Goal: Task Accomplishment & Management: Manage account settings

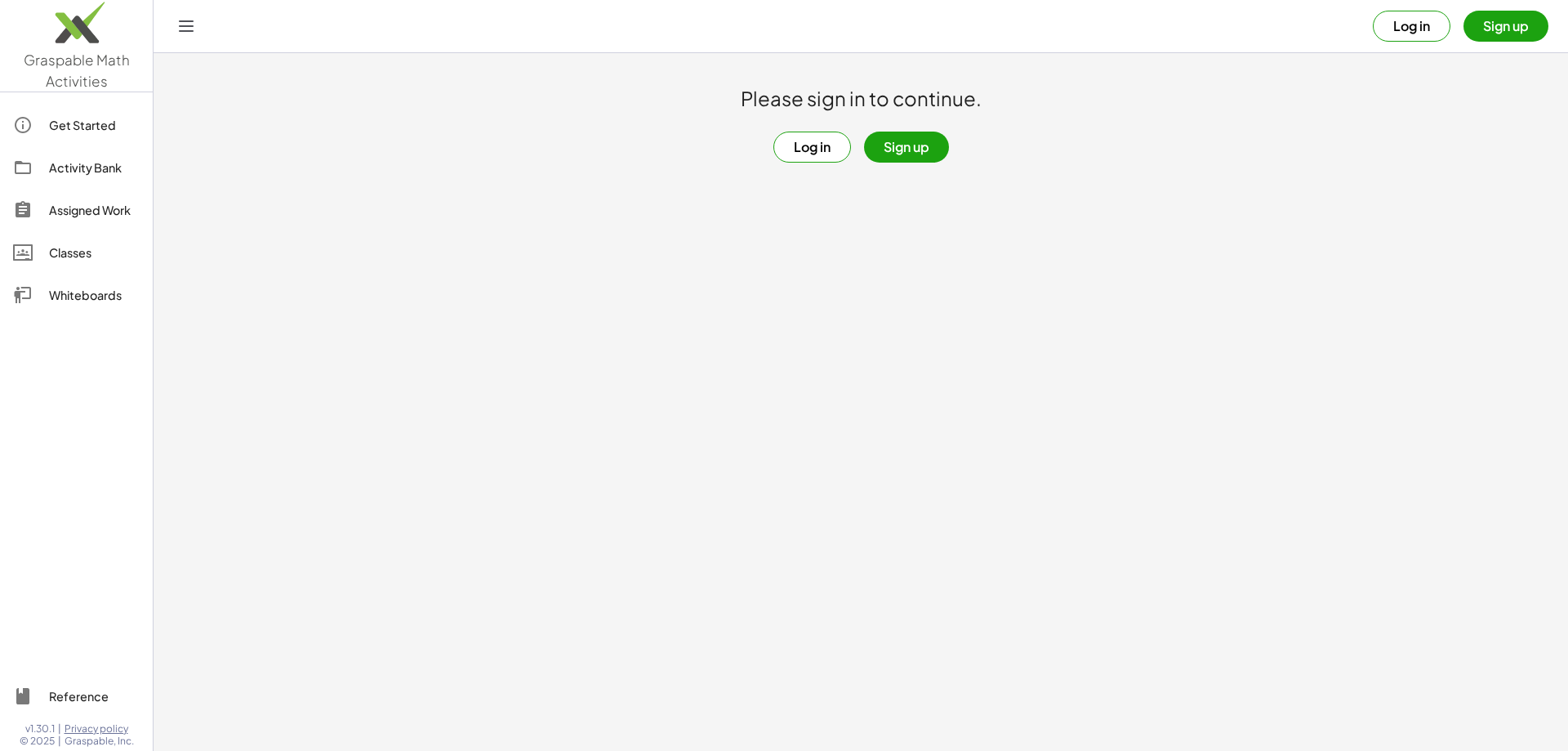
click at [824, 145] on button "Log in" at bounding box center [812, 147] width 78 height 31
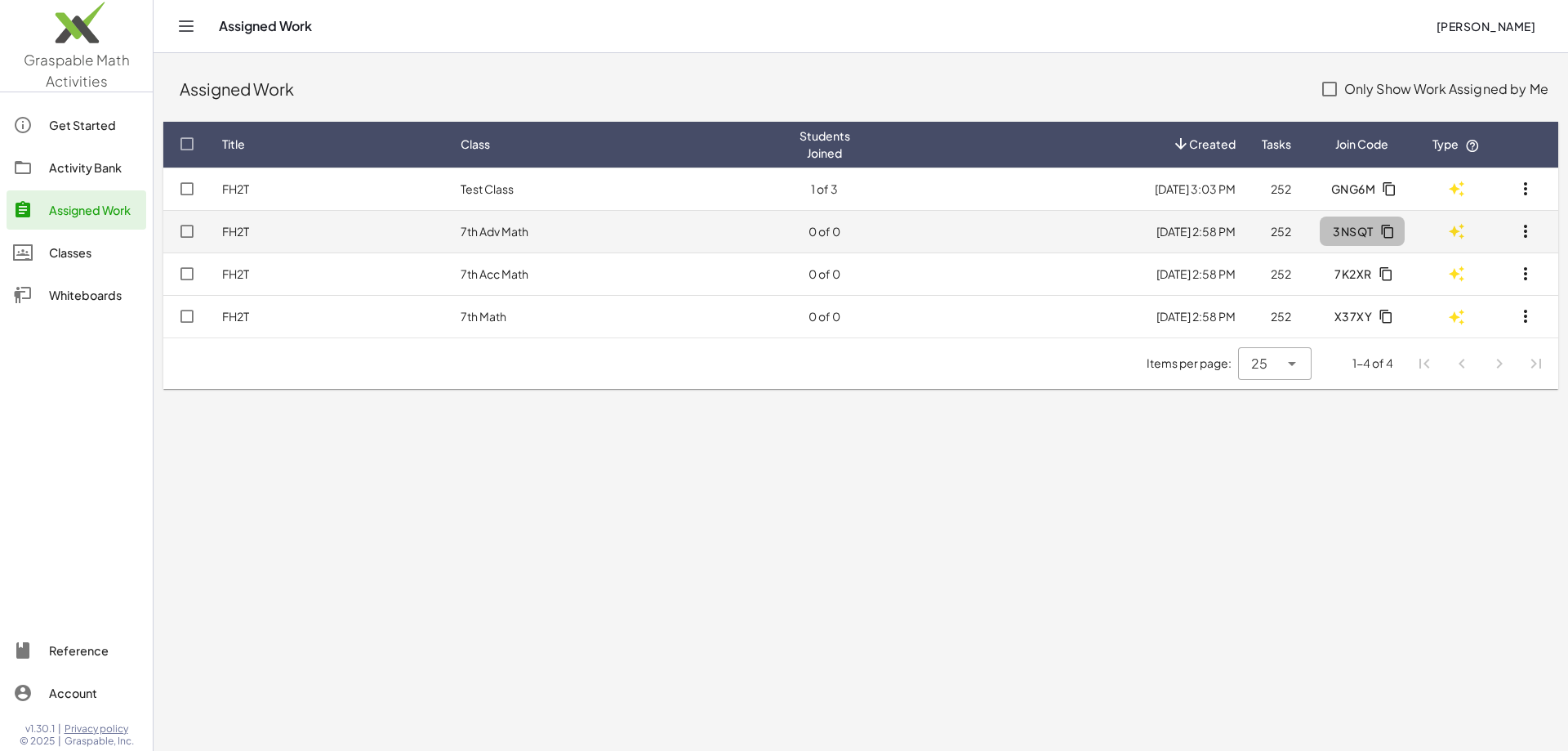
click at [1387, 236] on icon "button" at bounding box center [1387, 231] width 15 height 15
click at [1527, 227] on icon "button" at bounding box center [1525, 230] width 19 height 19
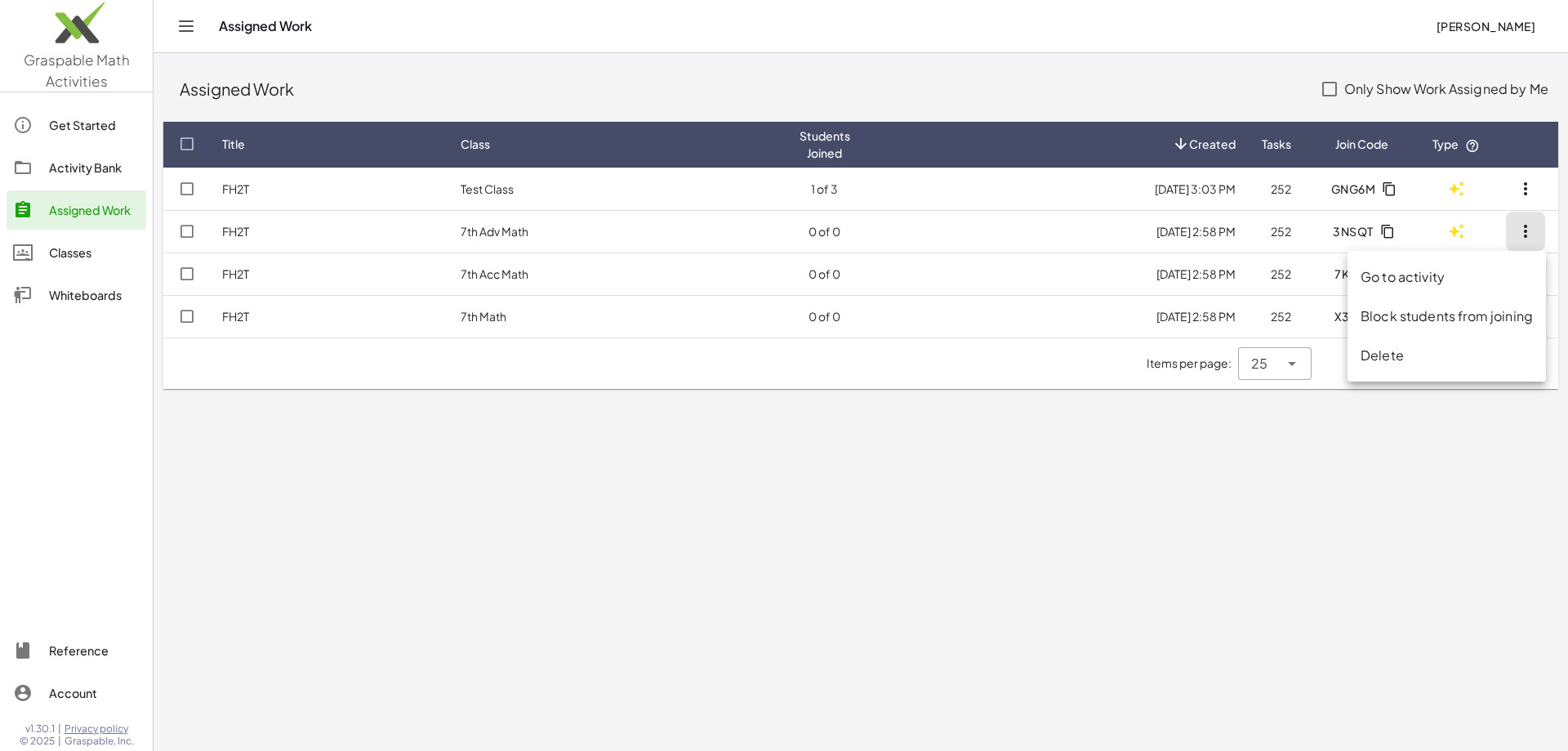
click at [70, 250] on div "Classes" at bounding box center [94, 252] width 91 height 19
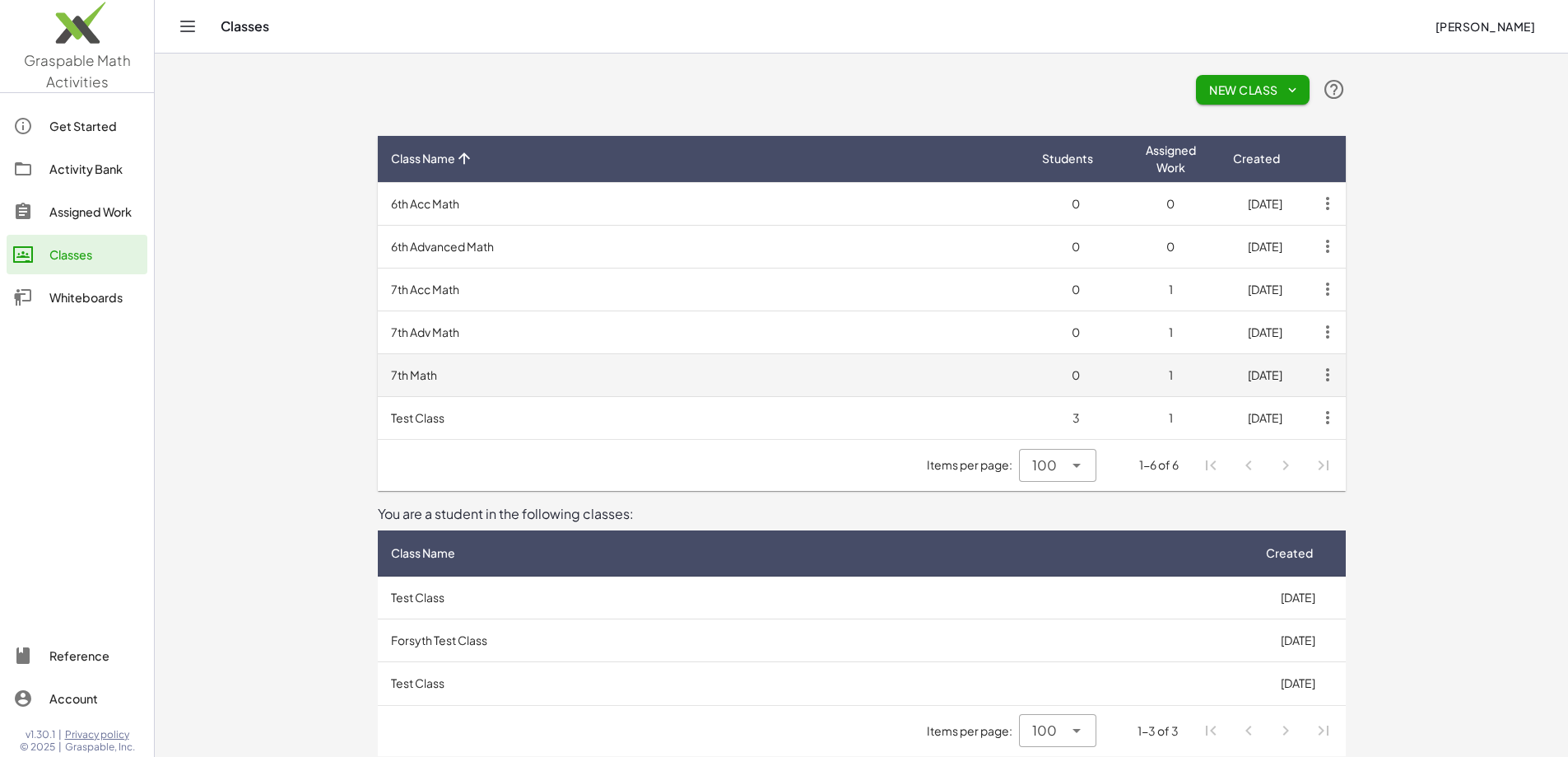
click at [378, 380] on td "7th Math" at bounding box center [703, 374] width 651 height 43
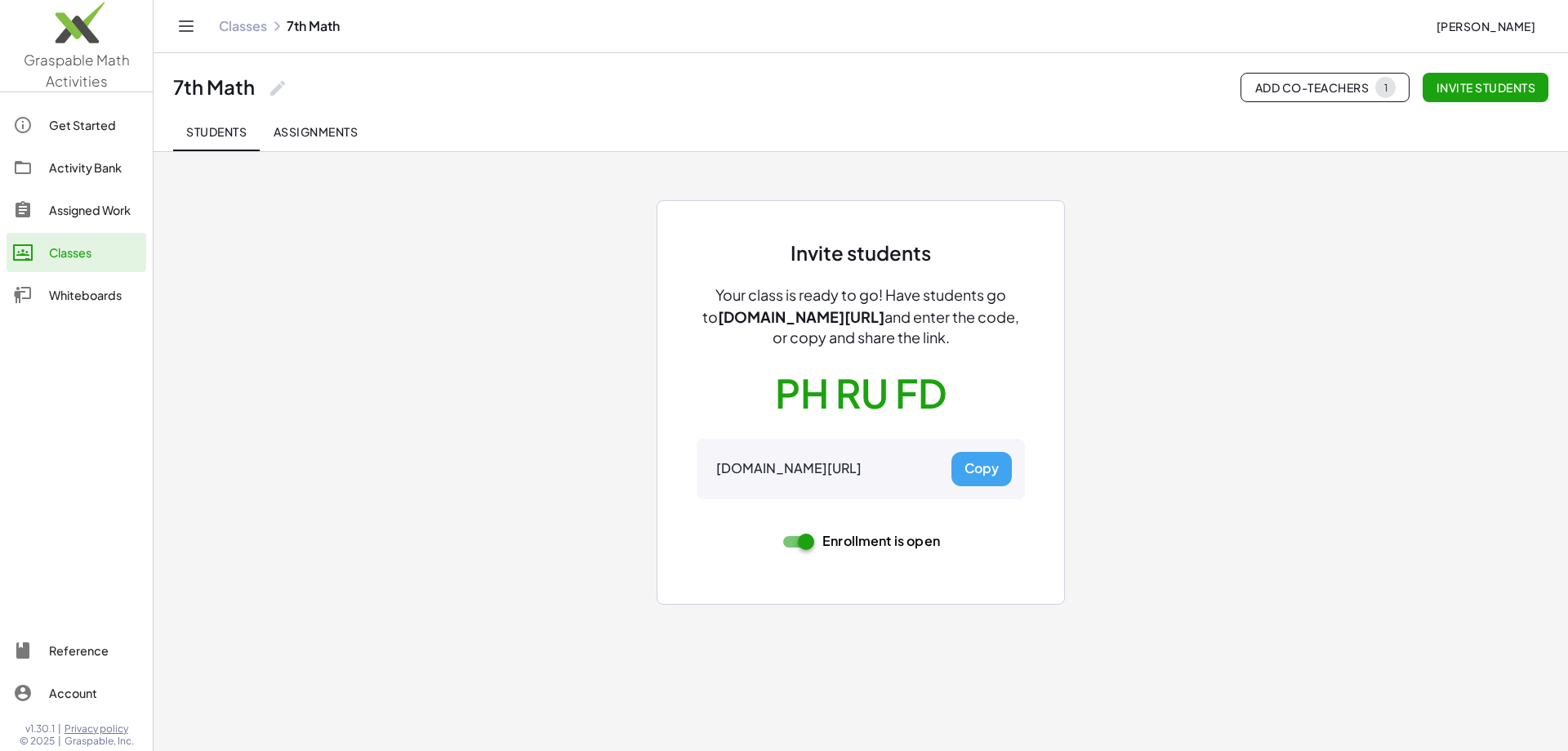
click at [990, 475] on button "Copy" at bounding box center [982, 469] width 61 height 34
click at [70, 248] on div "Classes" at bounding box center [94, 252] width 91 height 19
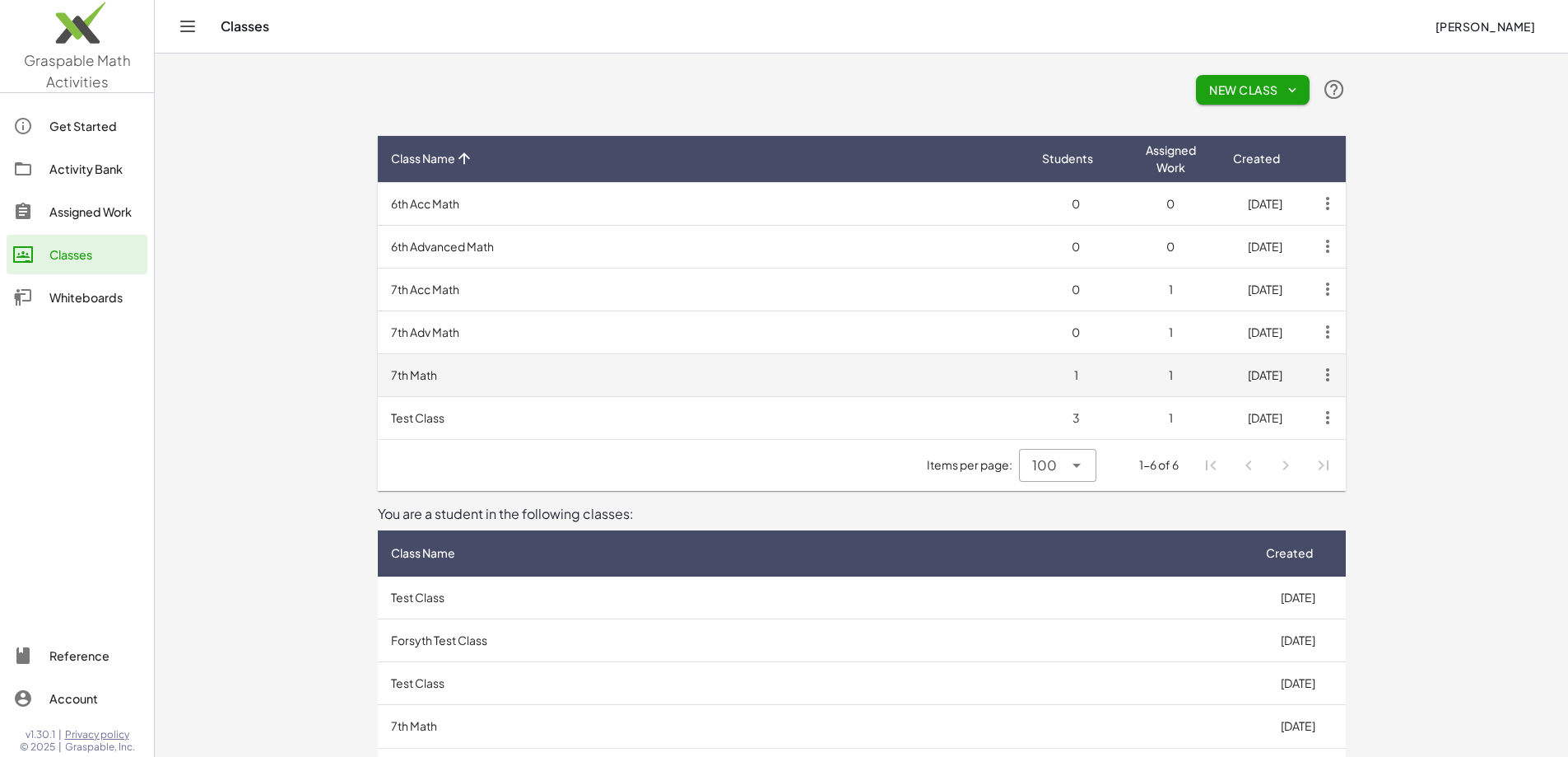
click at [378, 373] on td "7th Math" at bounding box center [703, 374] width 651 height 43
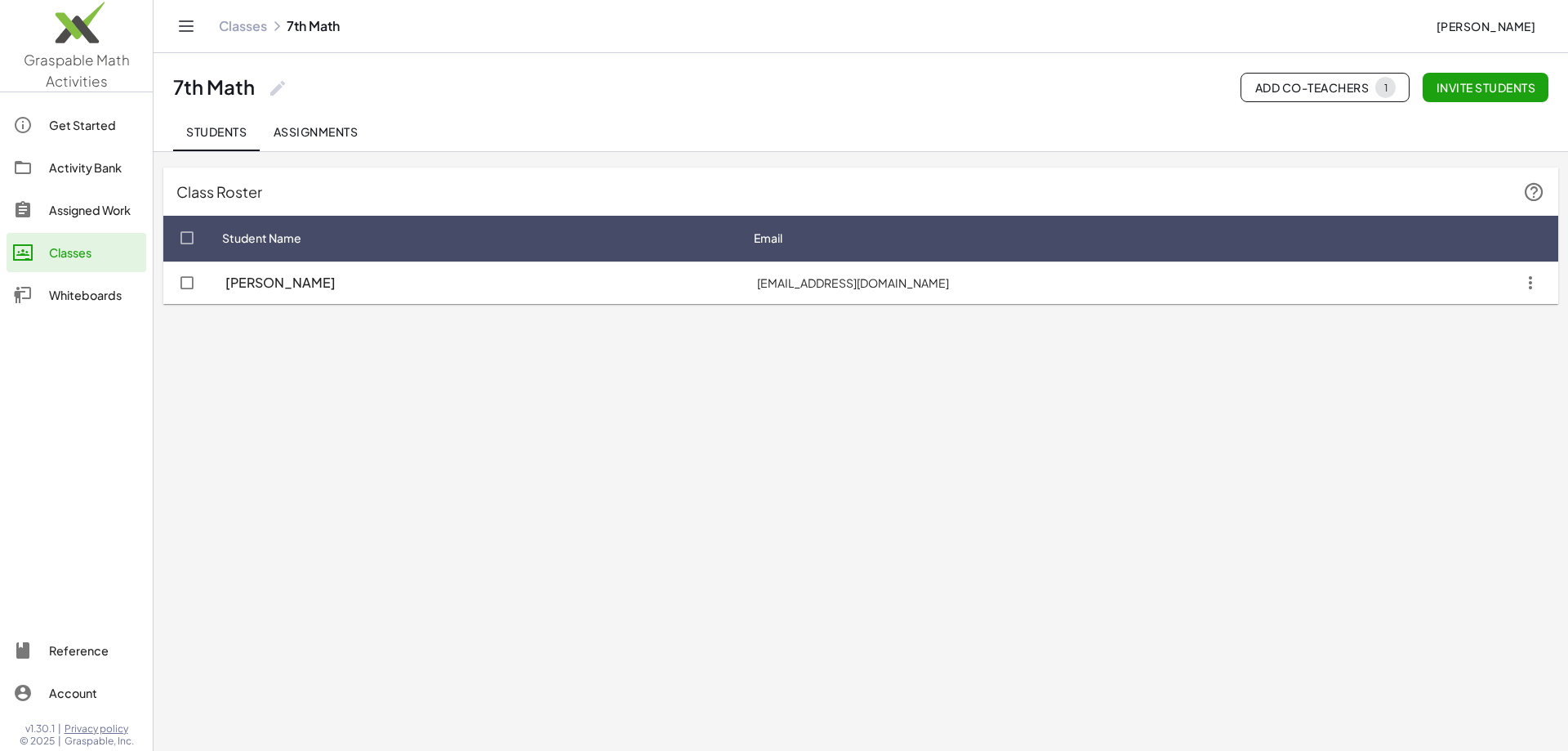
click at [61, 249] on div "Classes" at bounding box center [94, 252] width 91 height 19
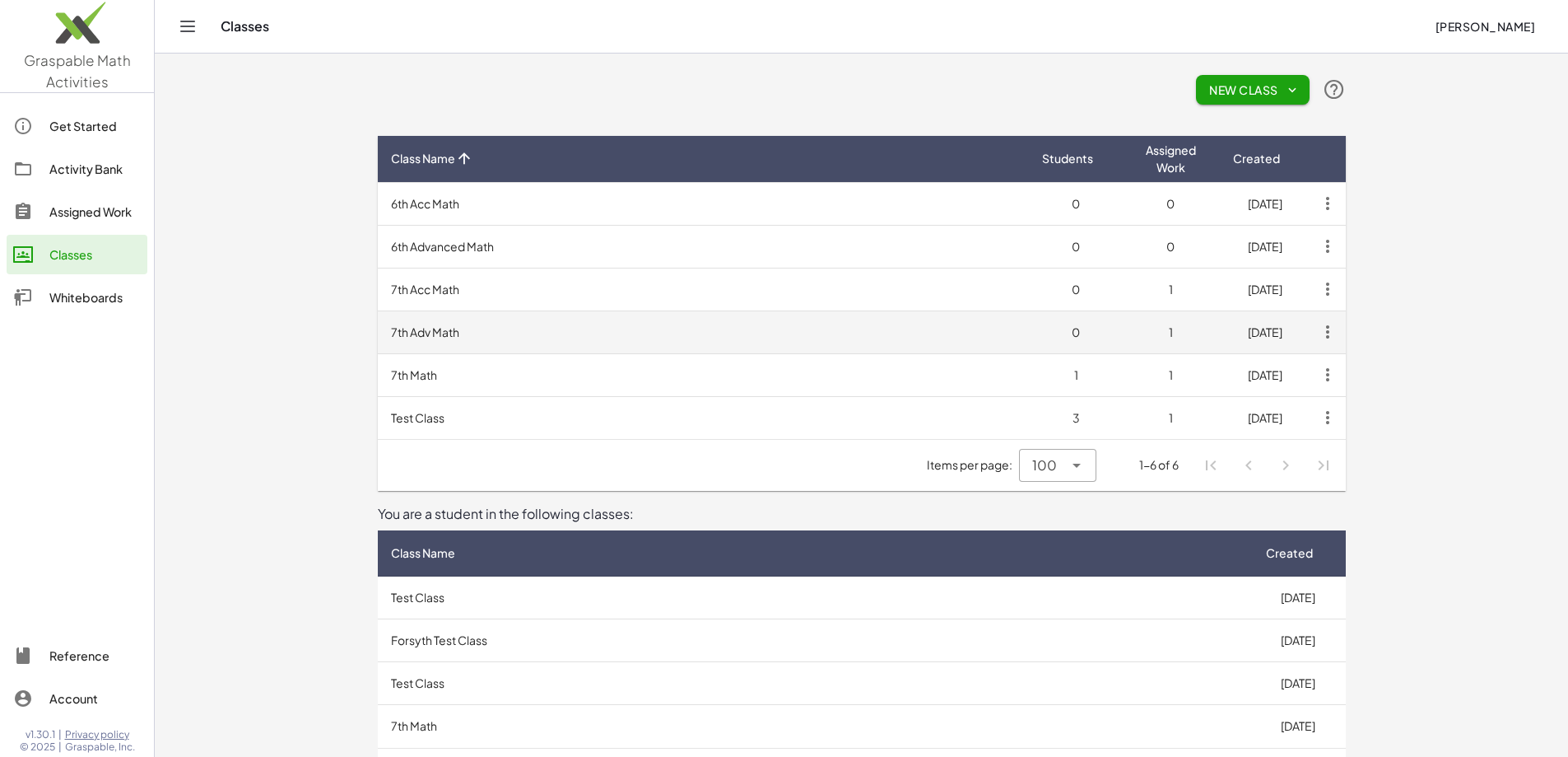
click at [378, 328] on td "7th Adv Math" at bounding box center [703, 332] width 651 height 43
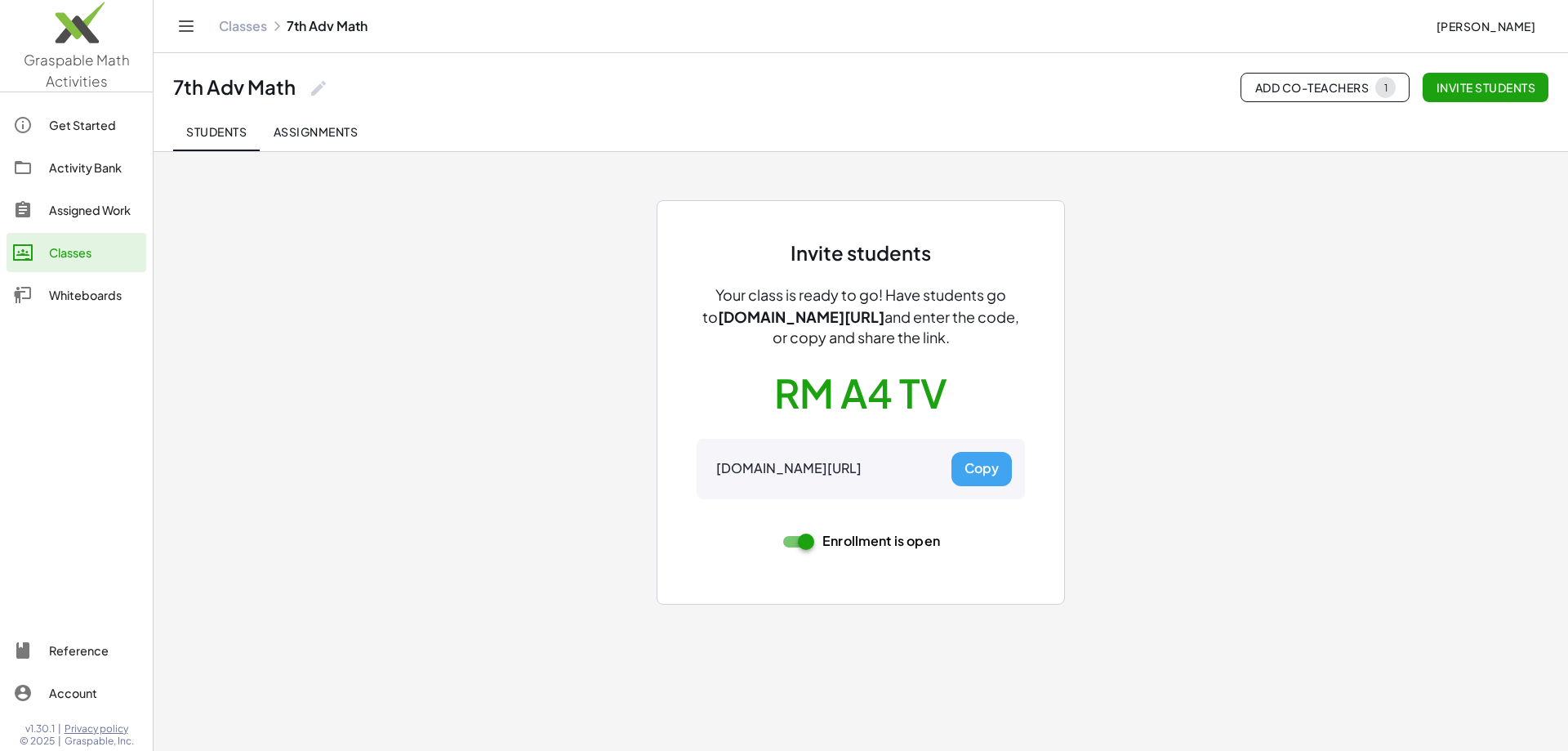
click at [977, 464] on button "Copy" at bounding box center [982, 469] width 61 height 34
click at [74, 250] on div "Classes" at bounding box center [94, 252] width 91 height 19
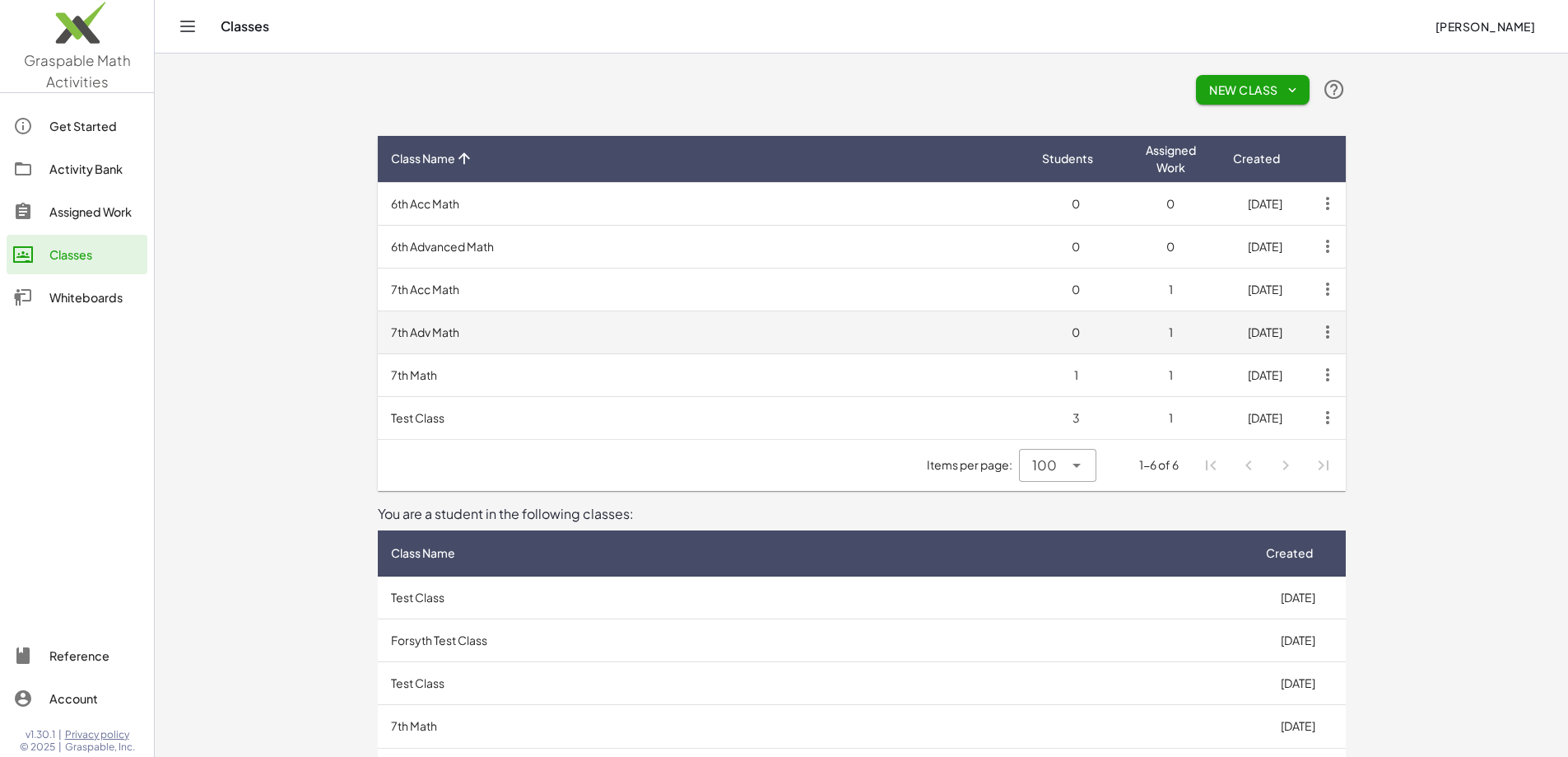
click at [378, 326] on td "7th Adv Math" at bounding box center [703, 332] width 651 height 43
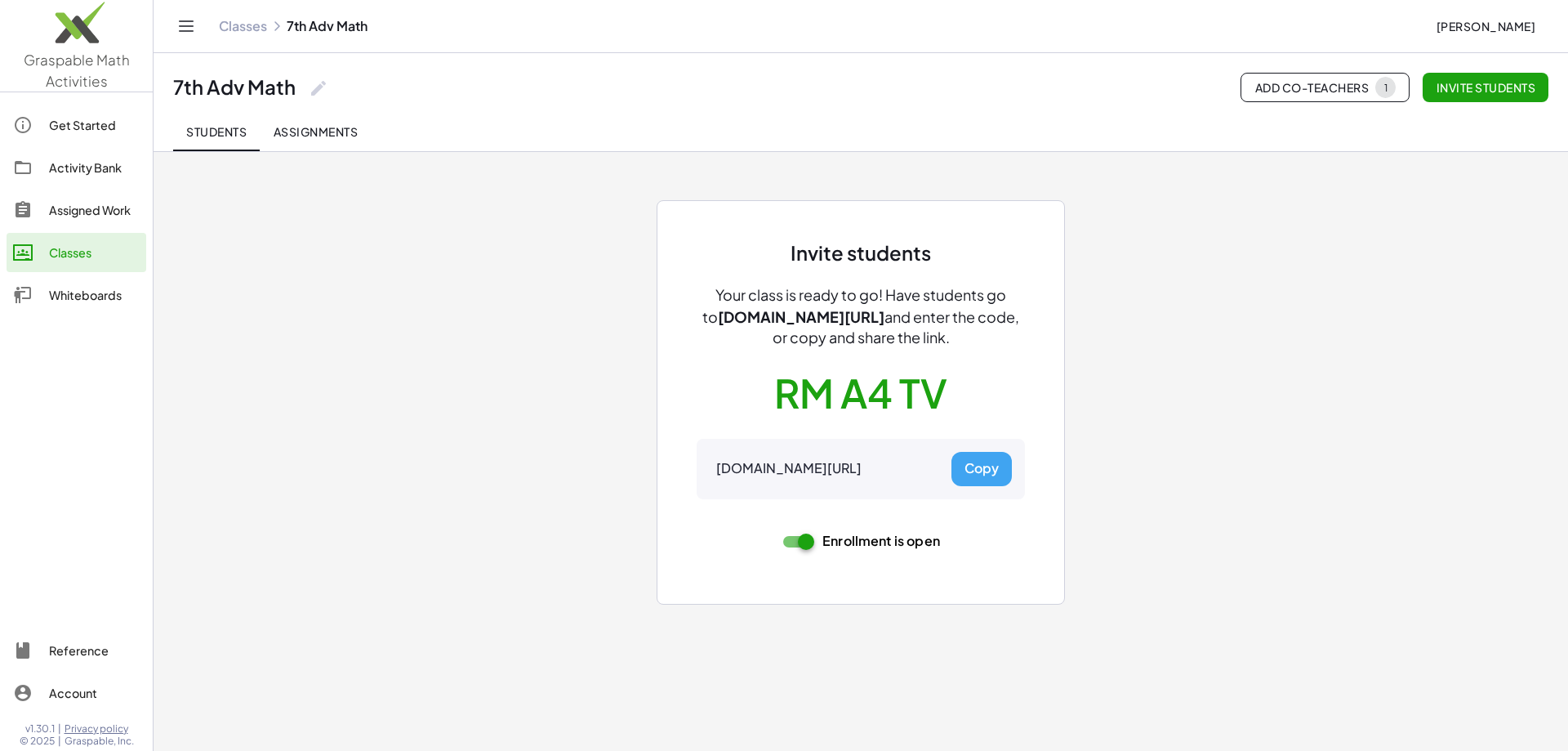
click at [326, 137] on span "Assignments" at bounding box center [315, 131] width 85 height 15
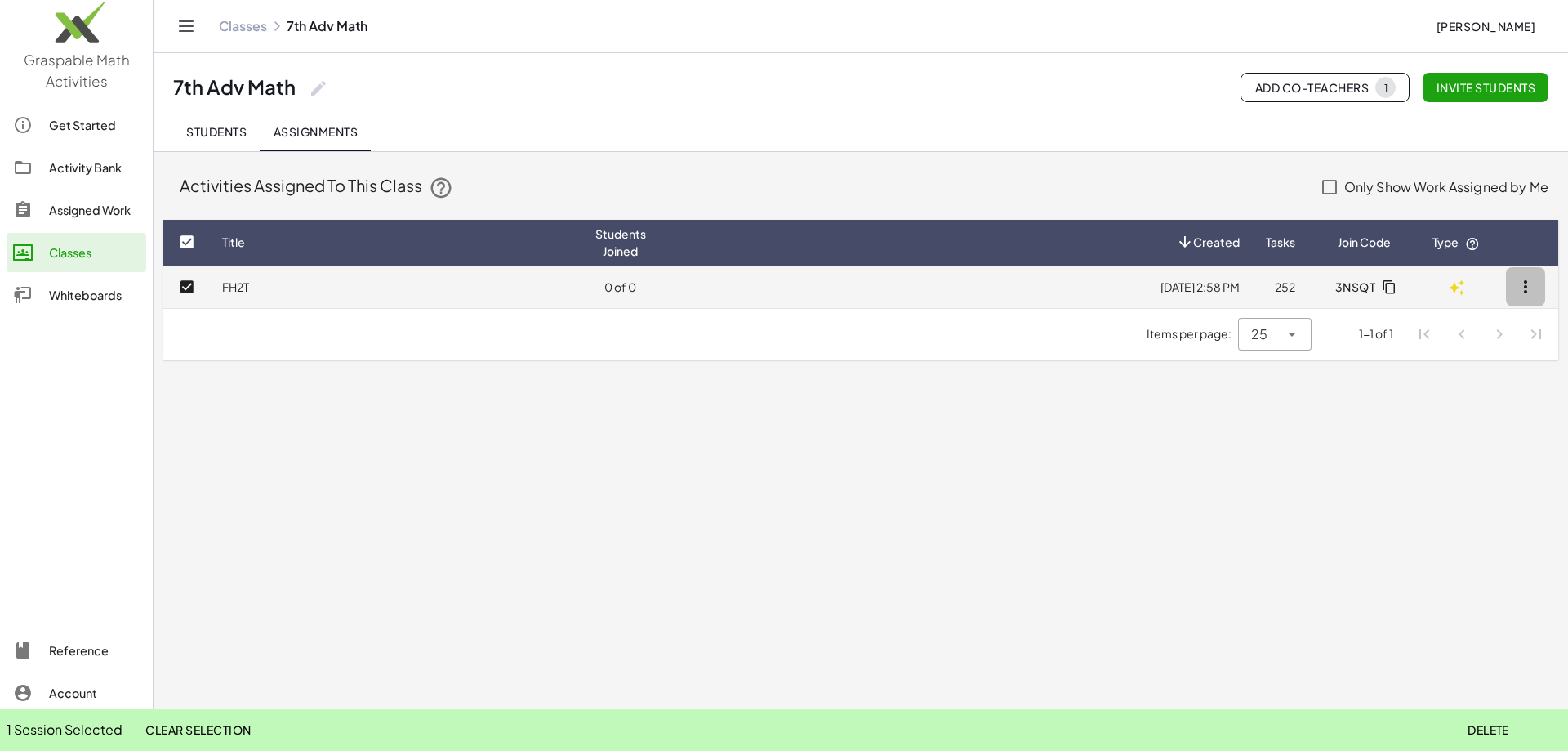
click at [1529, 288] on icon "button" at bounding box center [1525, 286] width 19 height 19
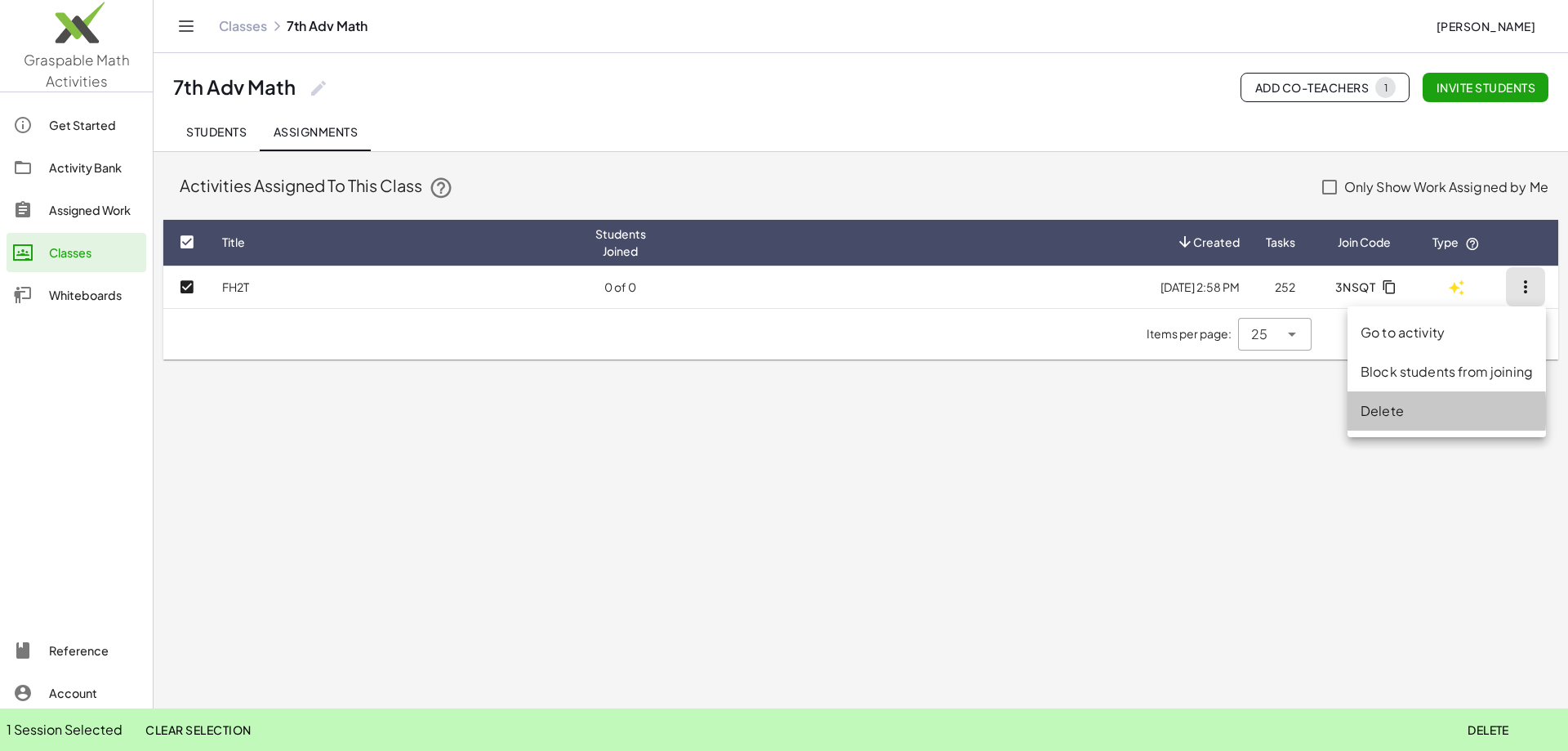
click at [1402, 412] on div "Delete" at bounding box center [1447, 410] width 172 height 19
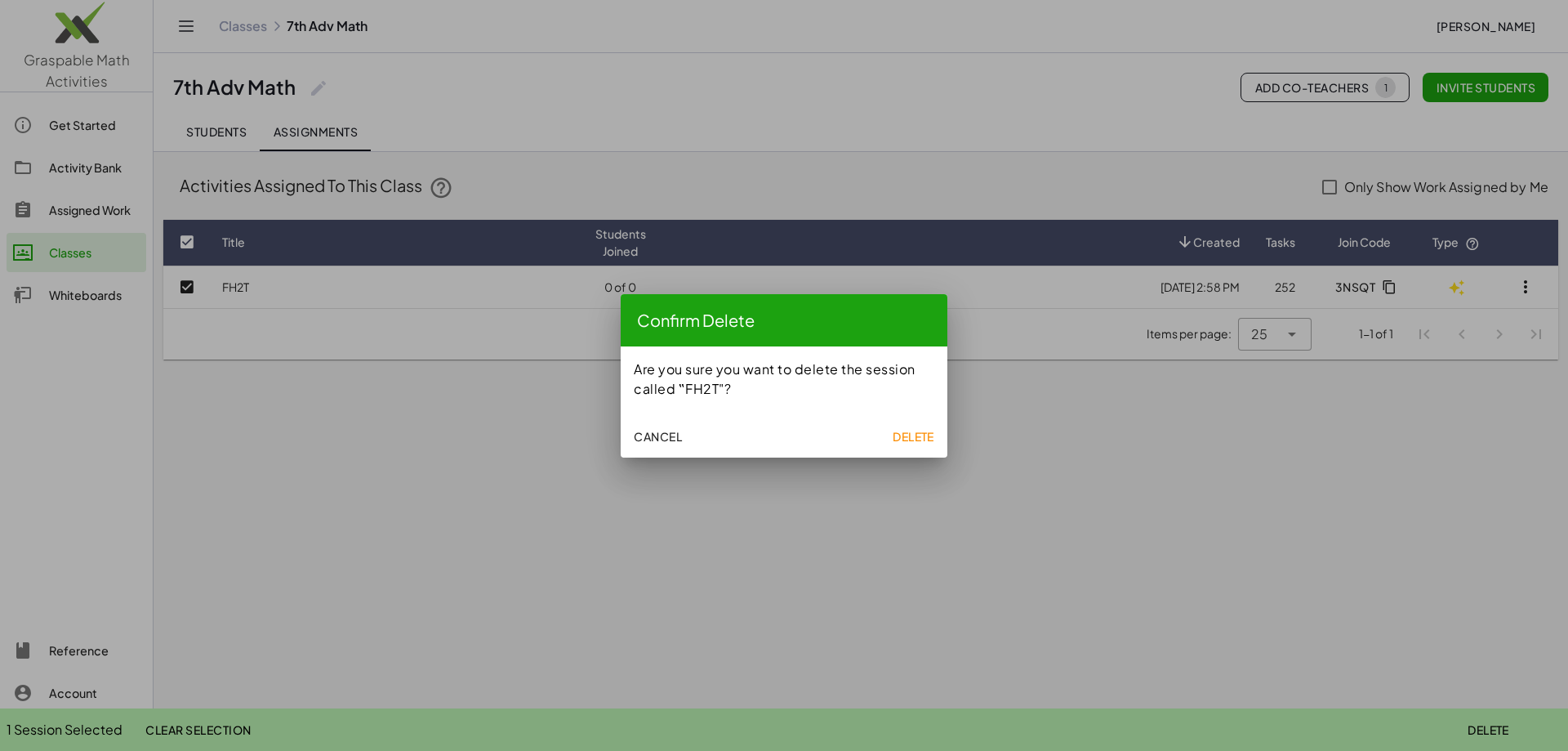
click at [916, 433] on span "Delete" at bounding box center [913, 436] width 41 height 15
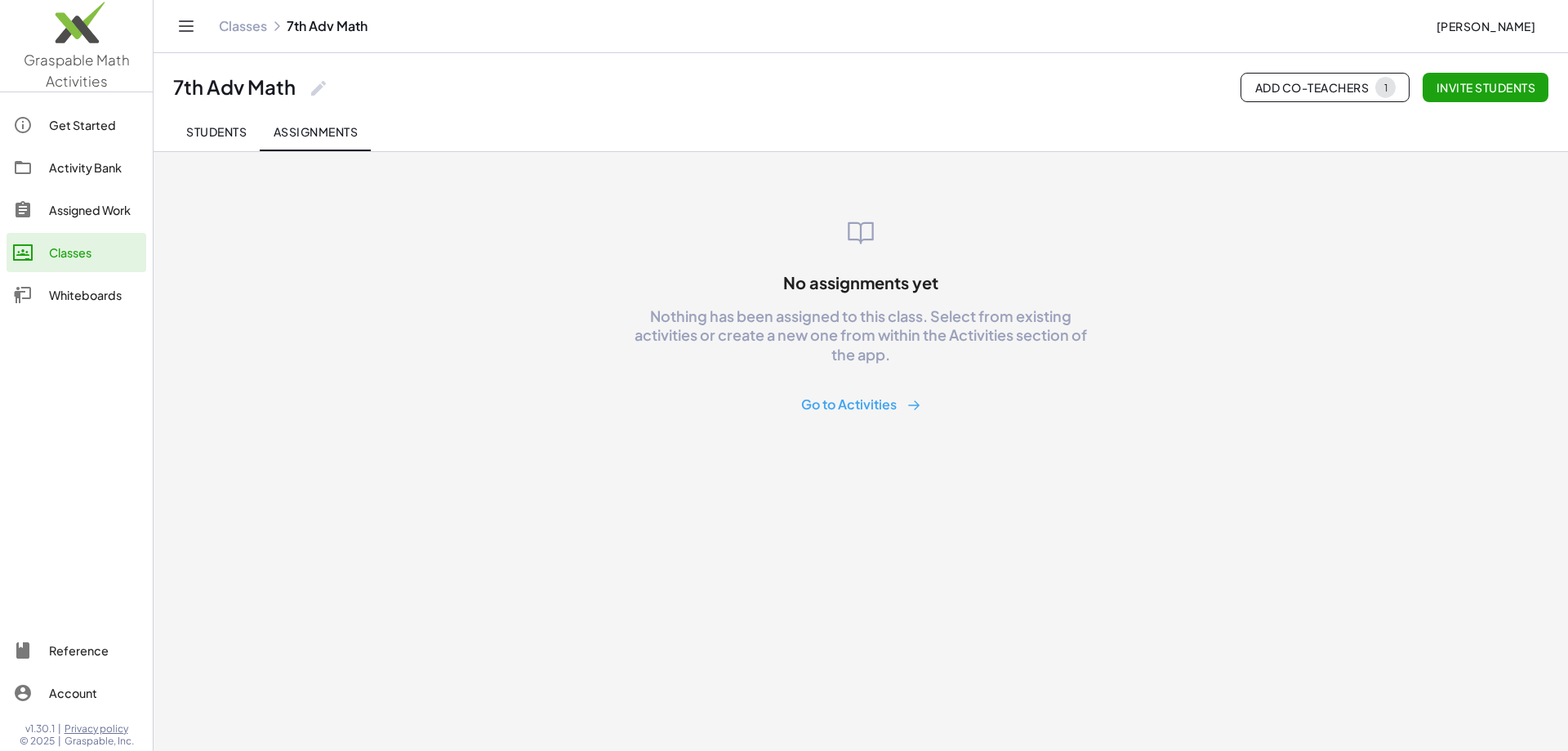
click at [73, 249] on div "Classes" at bounding box center [94, 252] width 91 height 19
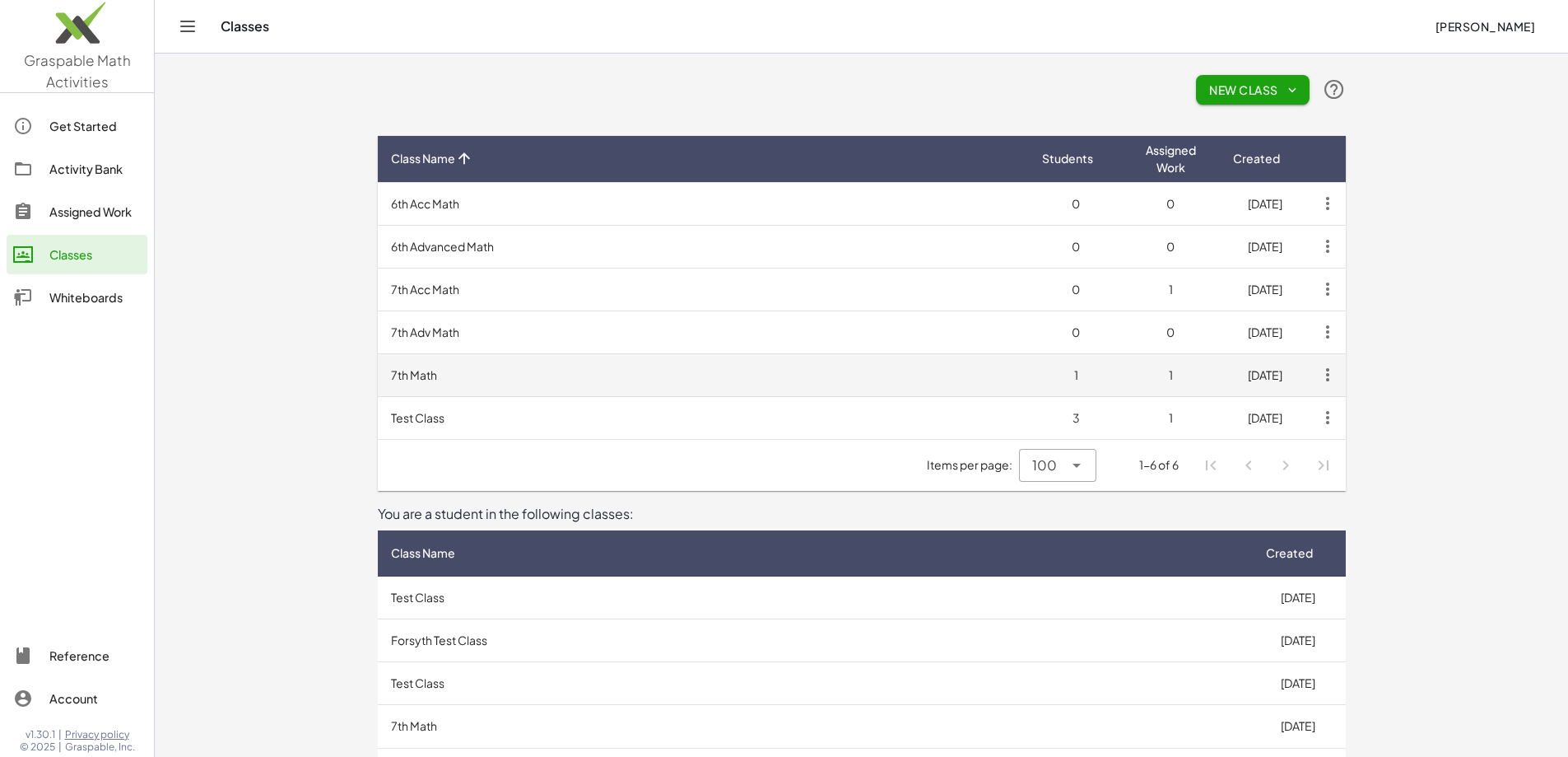
click at [378, 372] on td "7th Math" at bounding box center [703, 374] width 651 height 43
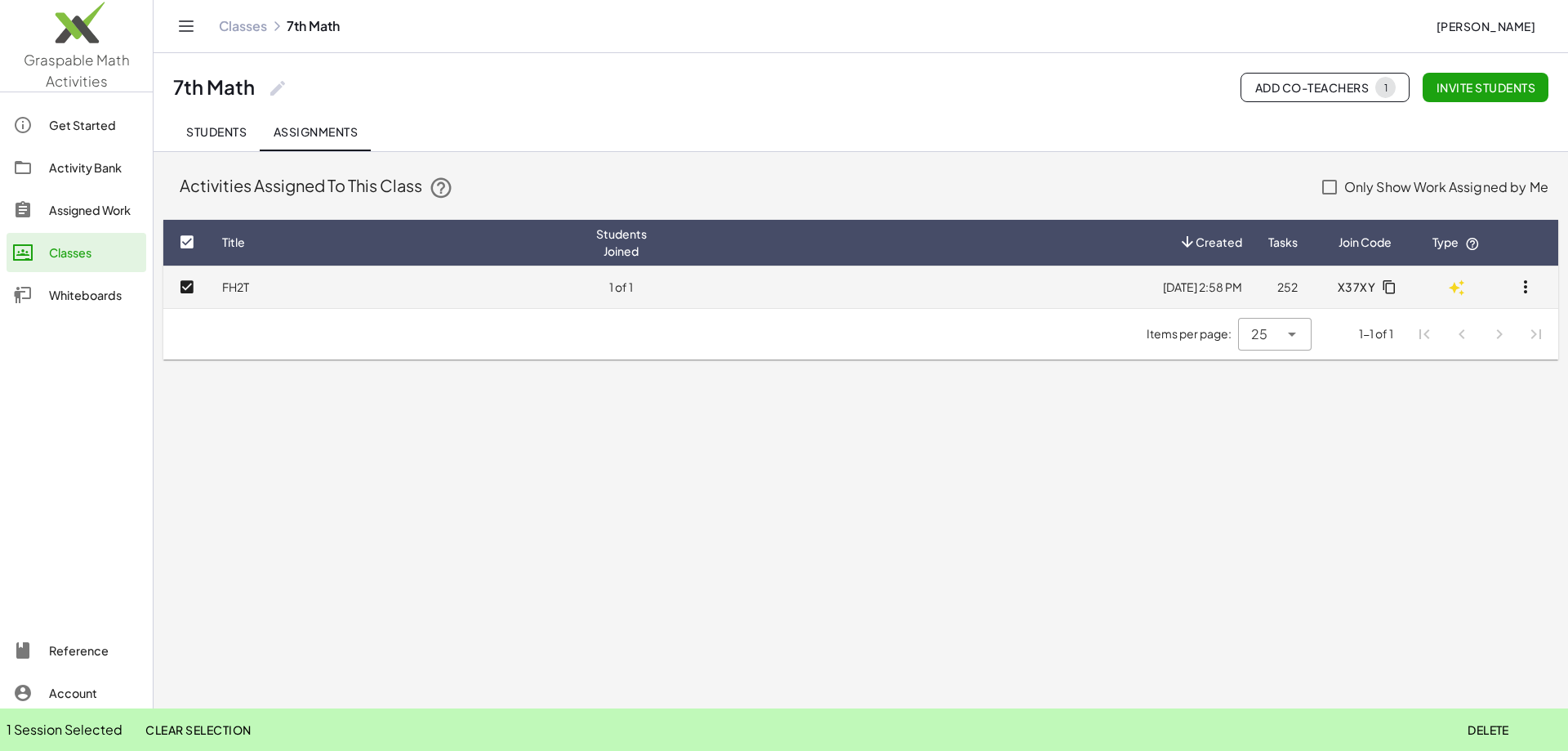
click at [1524, 286] on icon "button" at bounding box center [1525, 286] width 19 height 19
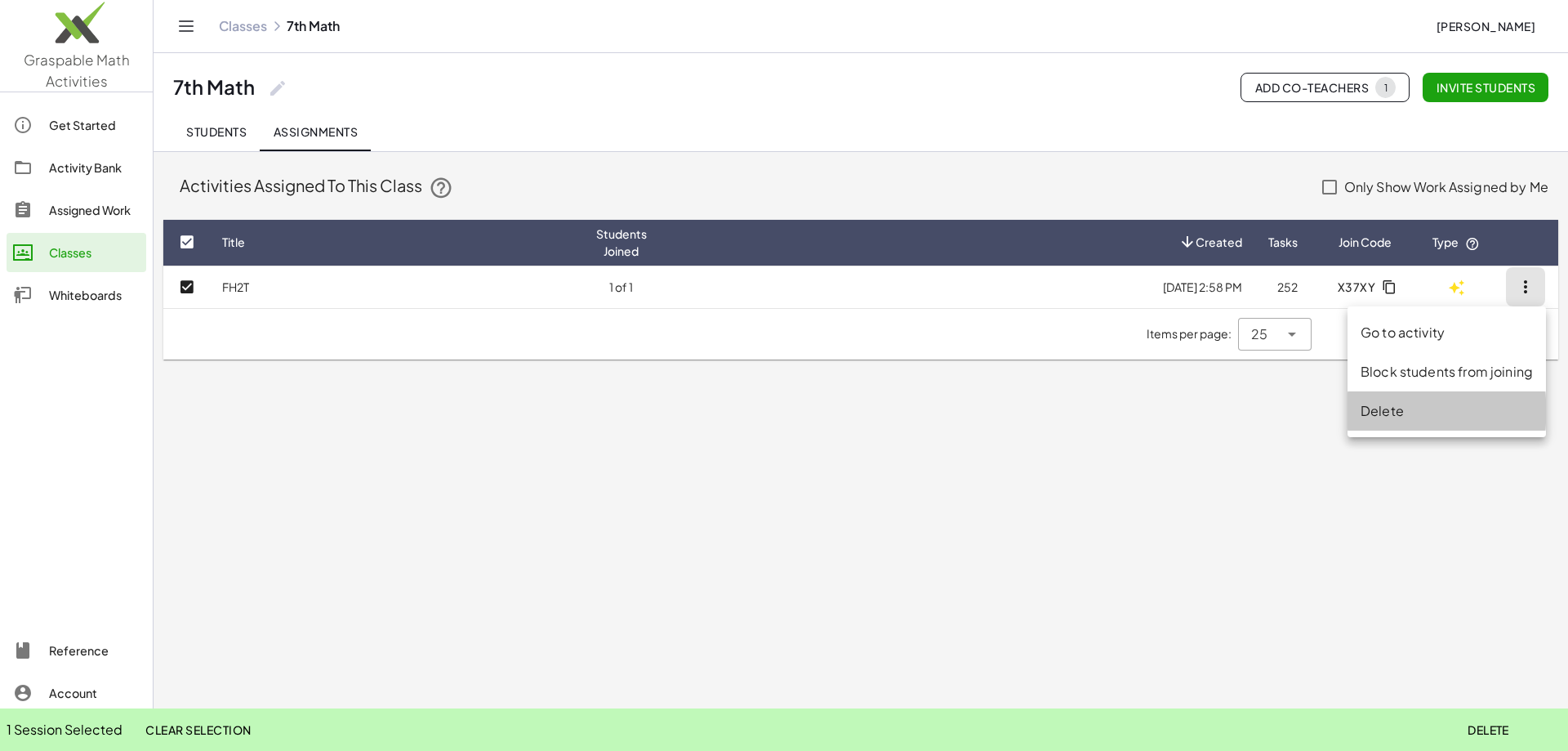
click at [1397, 409] on div "Delete" at bounding box center [1447, 410] width 172 height 19
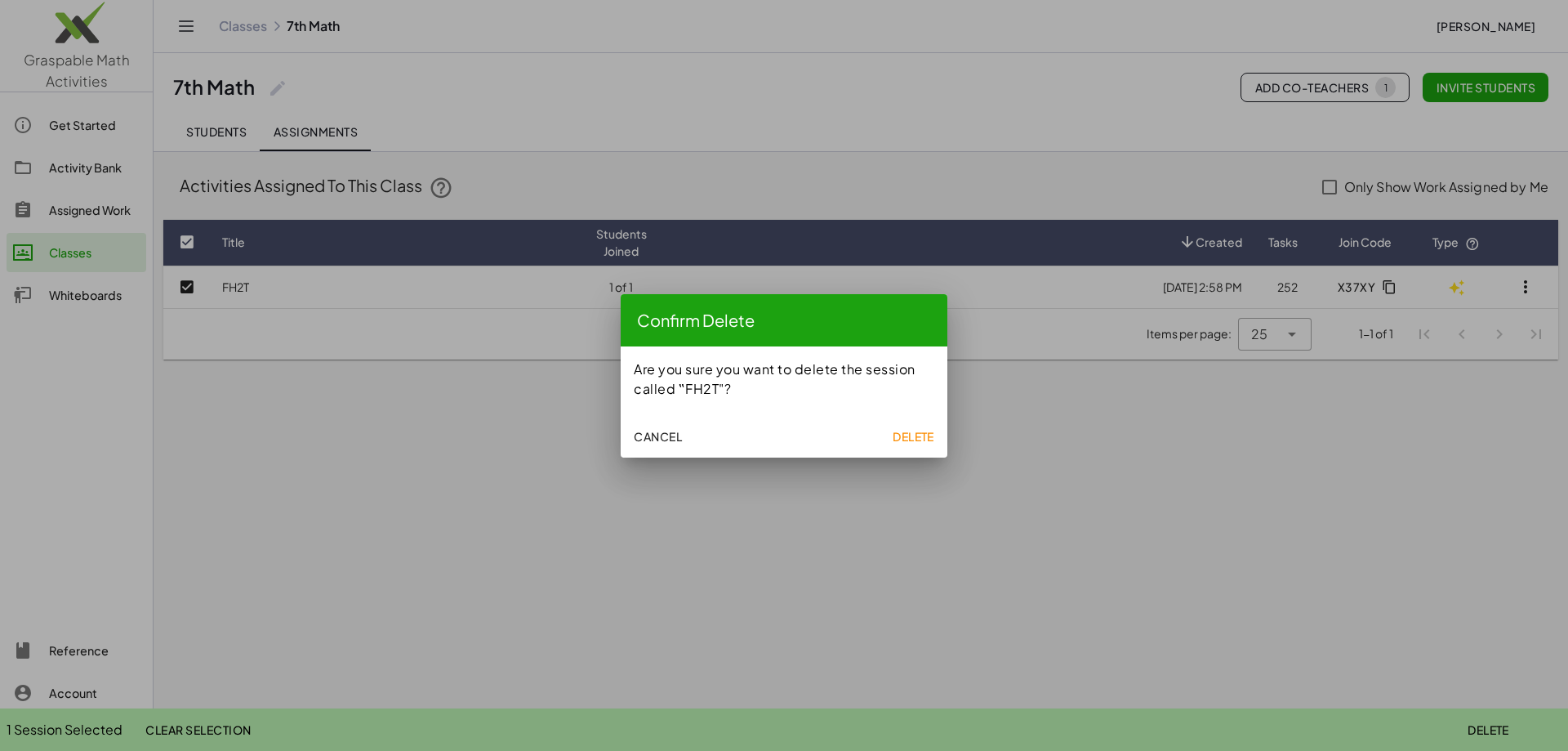
click at [926, 434] on span "Delete" at bounding box center [913, 436] width 41 height 15
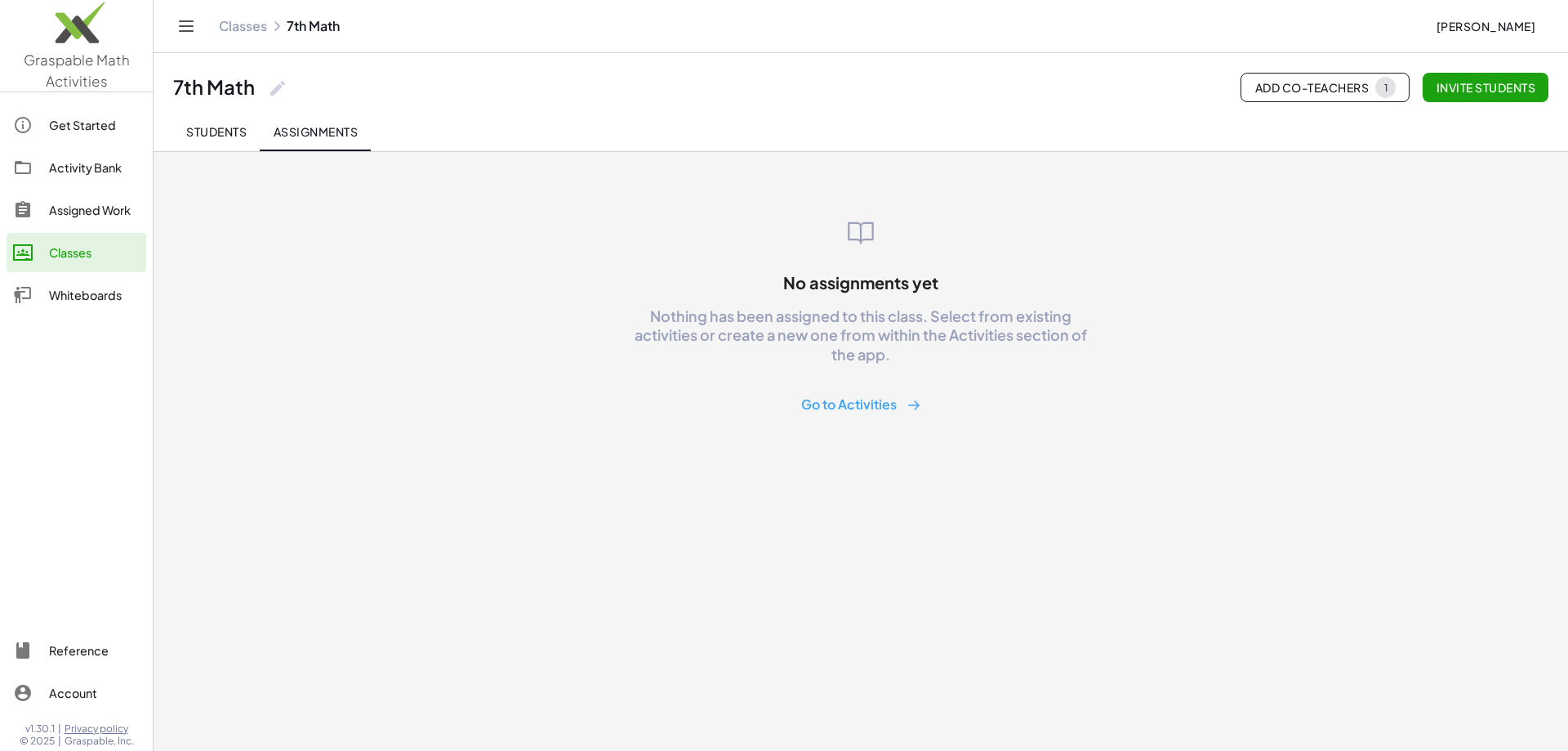
click at [78, 255] on div "Classes" at bounding box center [94, 252] width 91 height 19
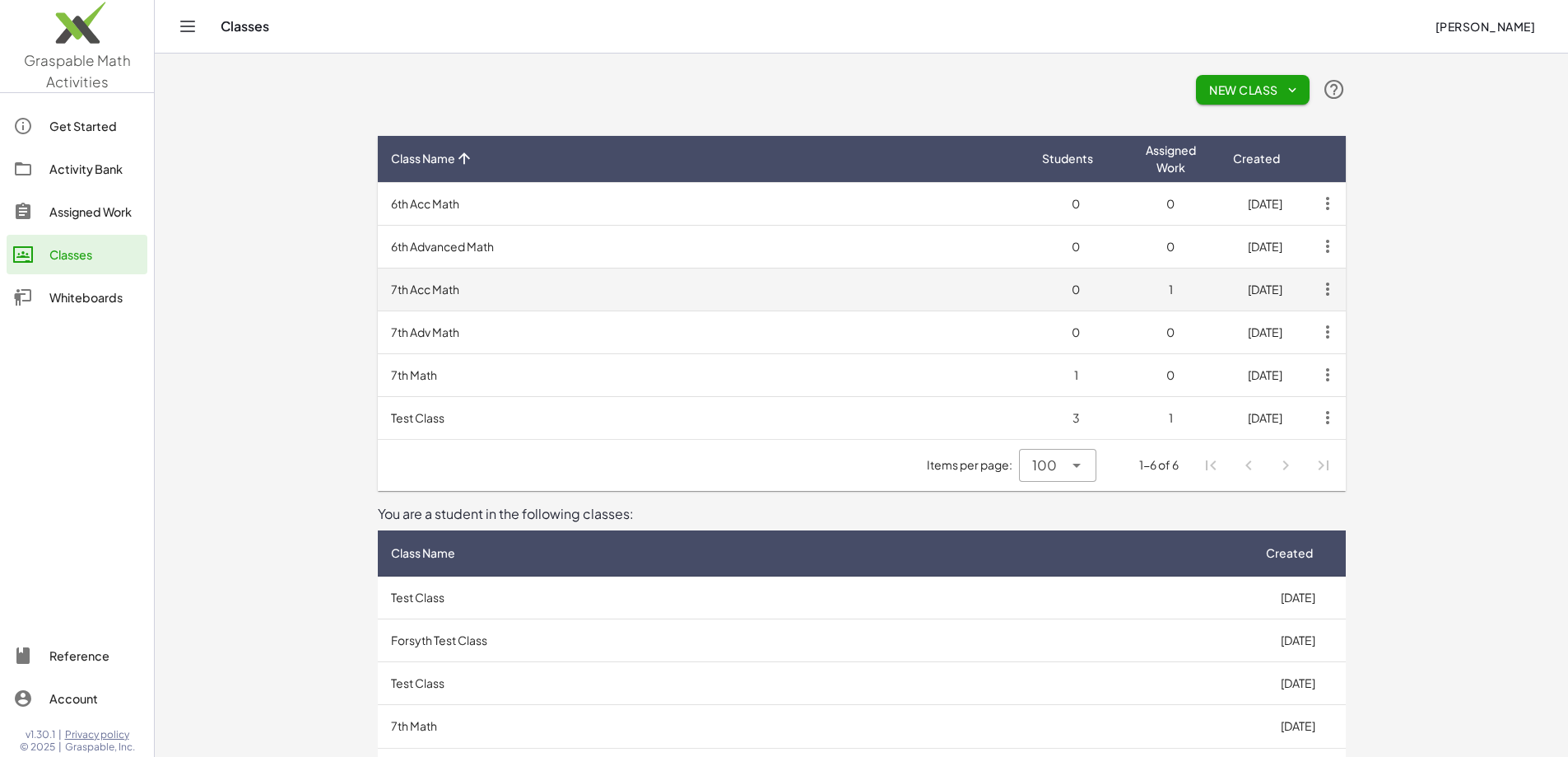
click at [378, 297] on td "7th Acc Math" at bounding box center [703, 289] width 651 height 43
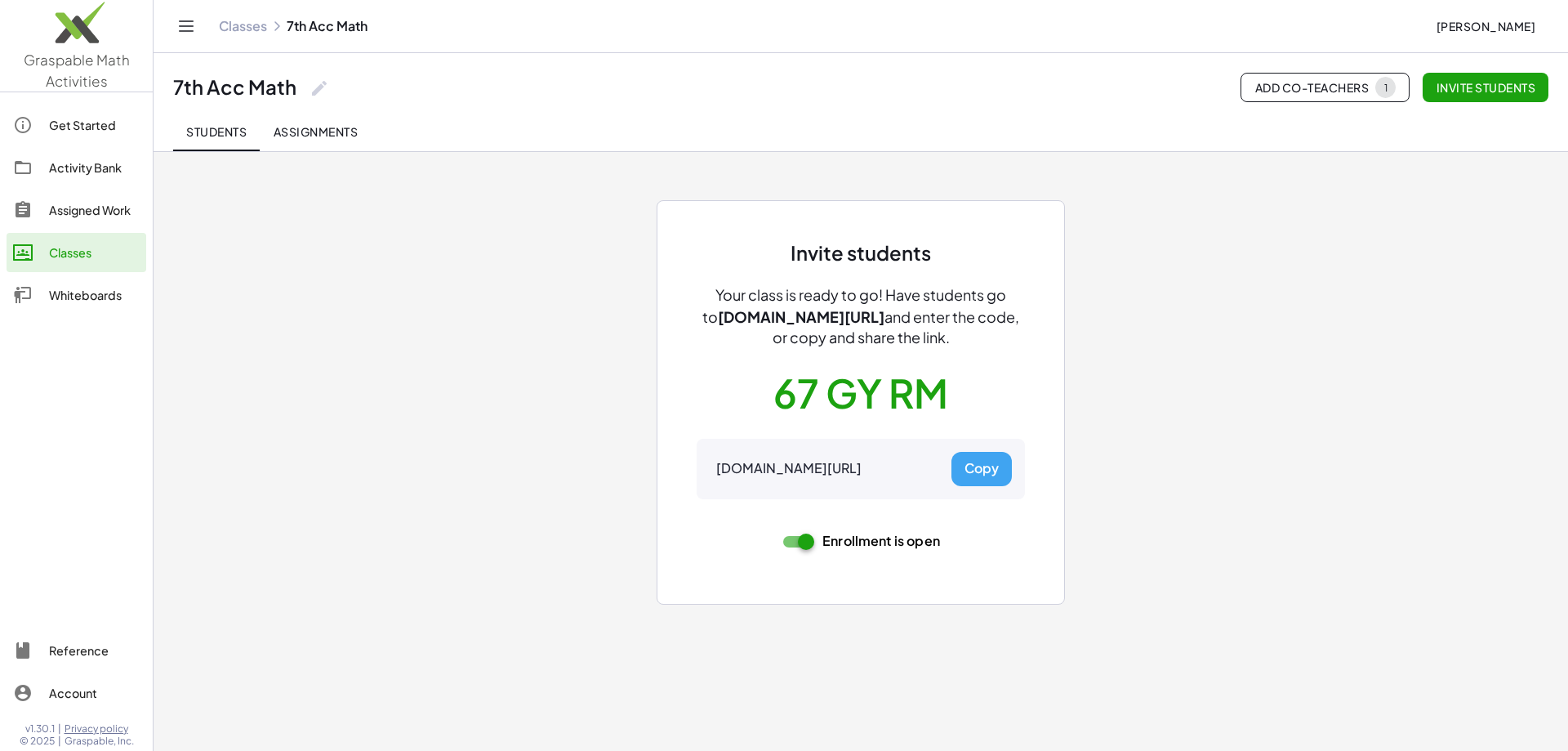
click at [314, 136] on span "Assignments" at bounding box center [315, 131] width 85 height 15
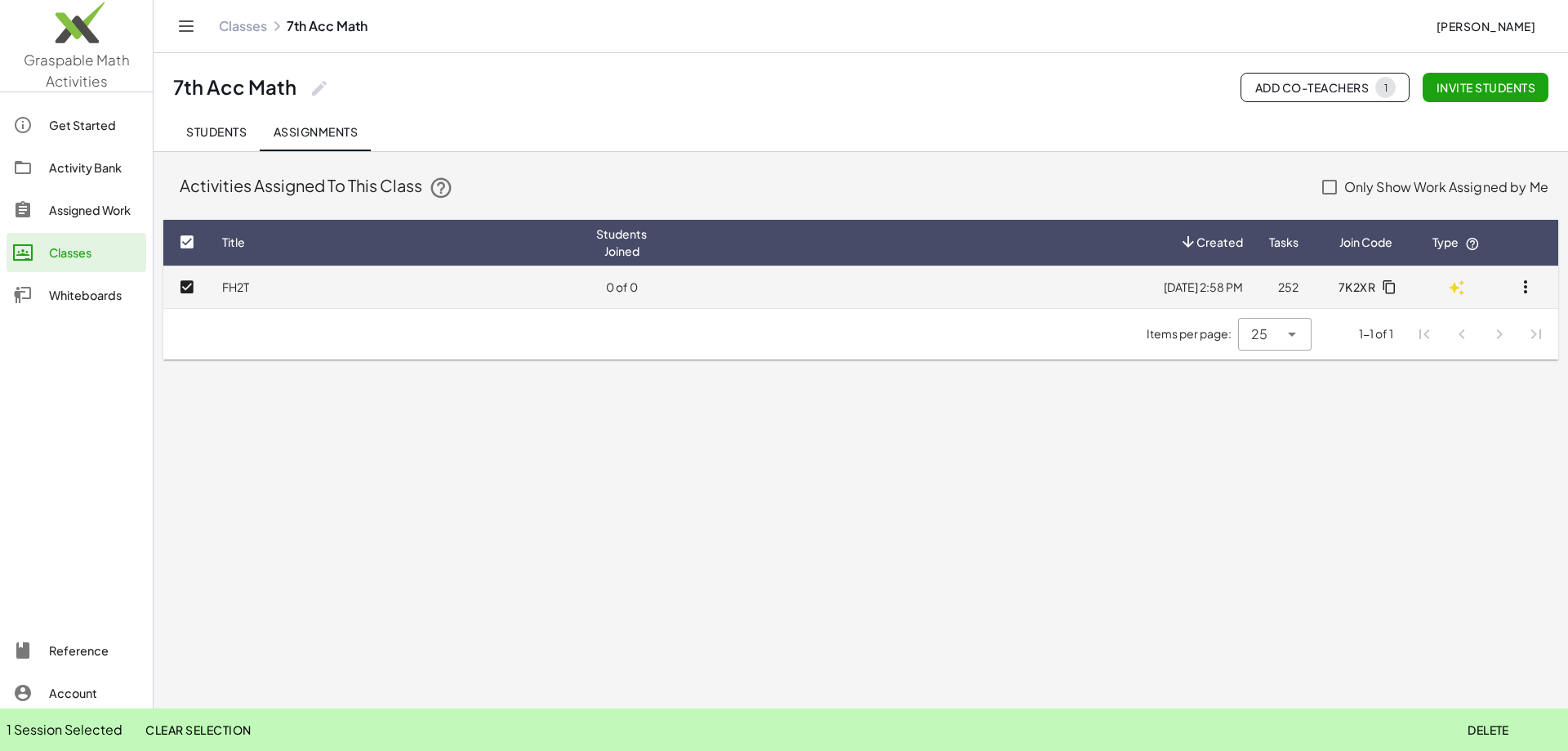
click at [1531, 285] on icon "button" at bounding box center [1525, 286] width 19 height 19
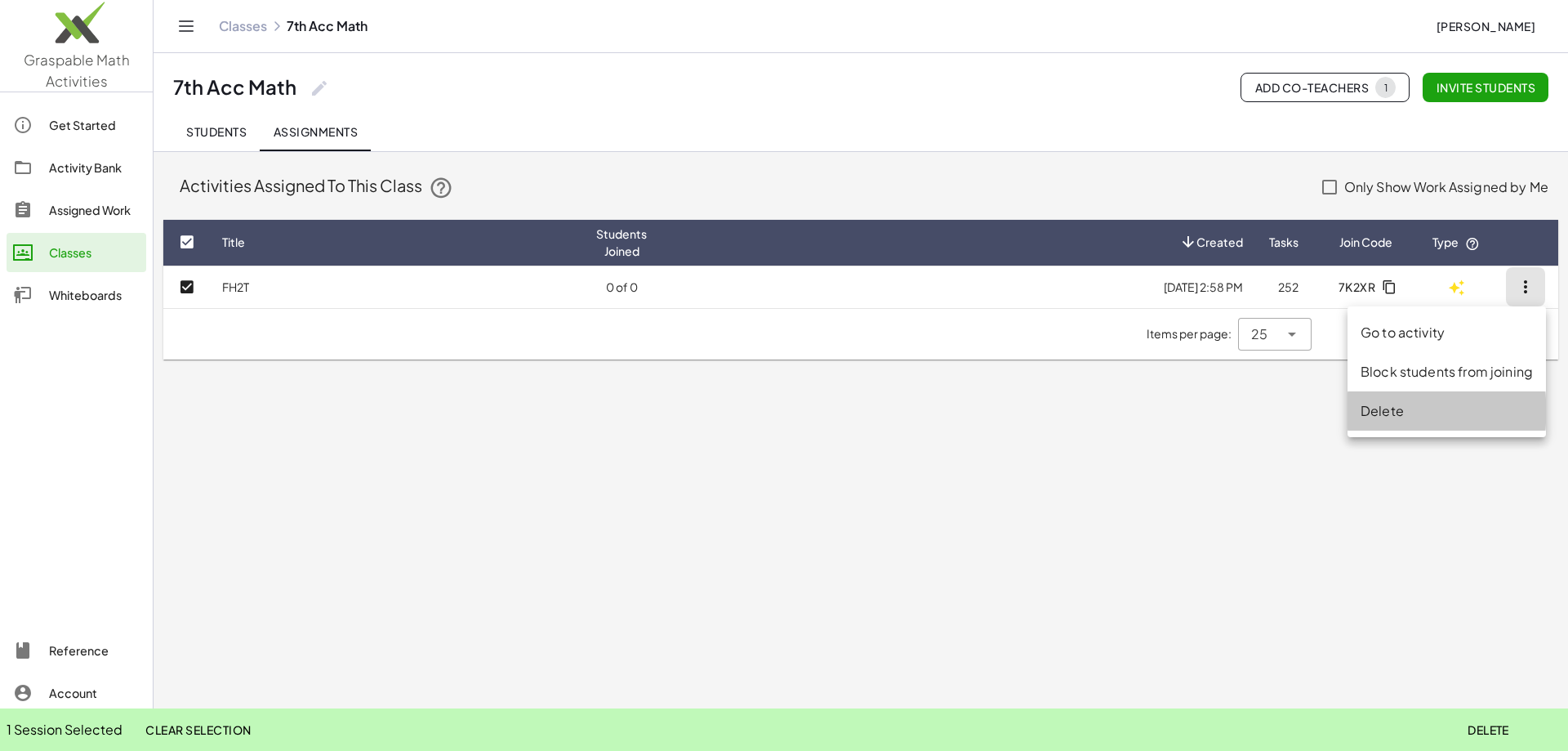
click at [1387, 412] on div "Delete" at bounding box center [1447, 410] width 172 height 19
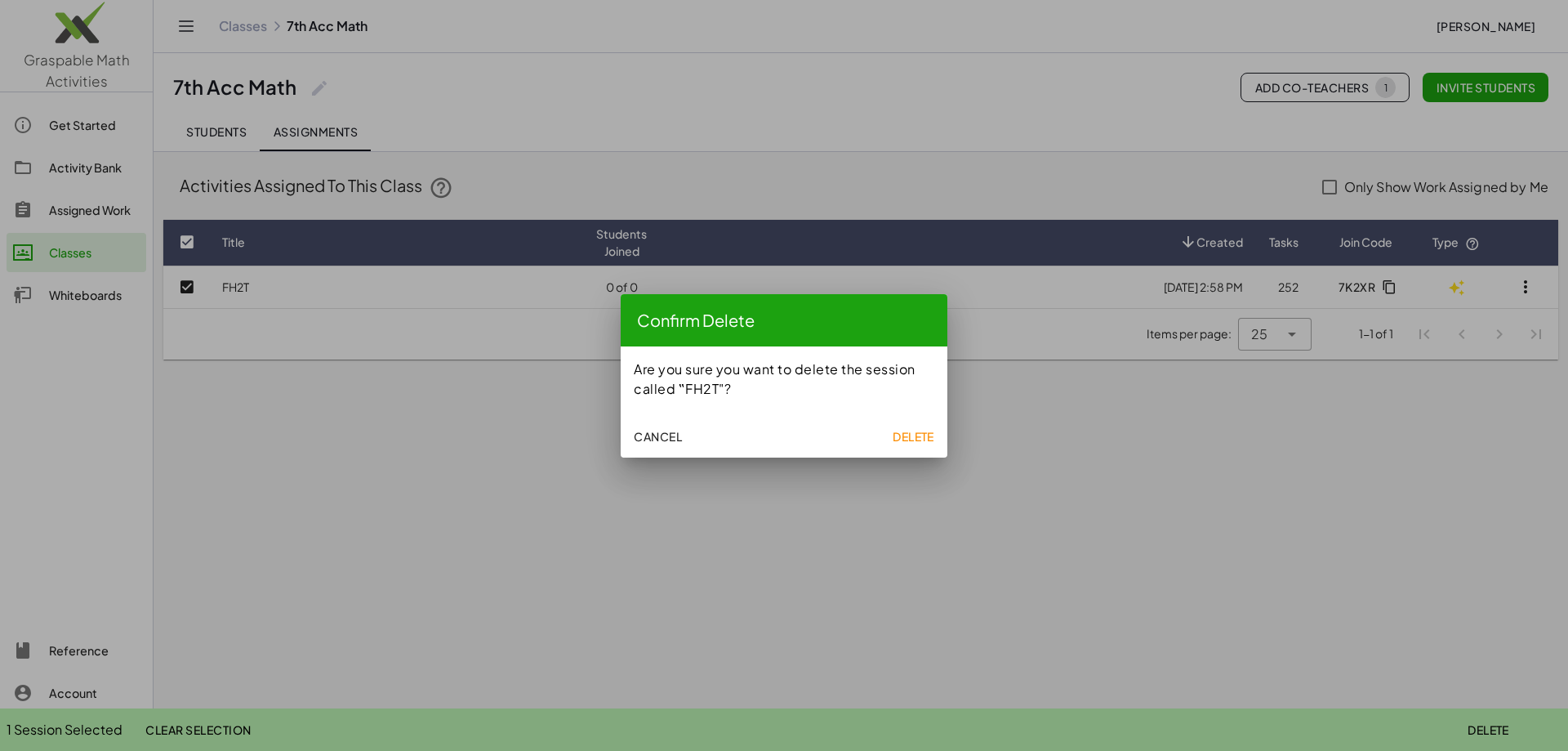
click at [927, 433] on span "Delete" at bounding box center [913, 436] width 41 height 15
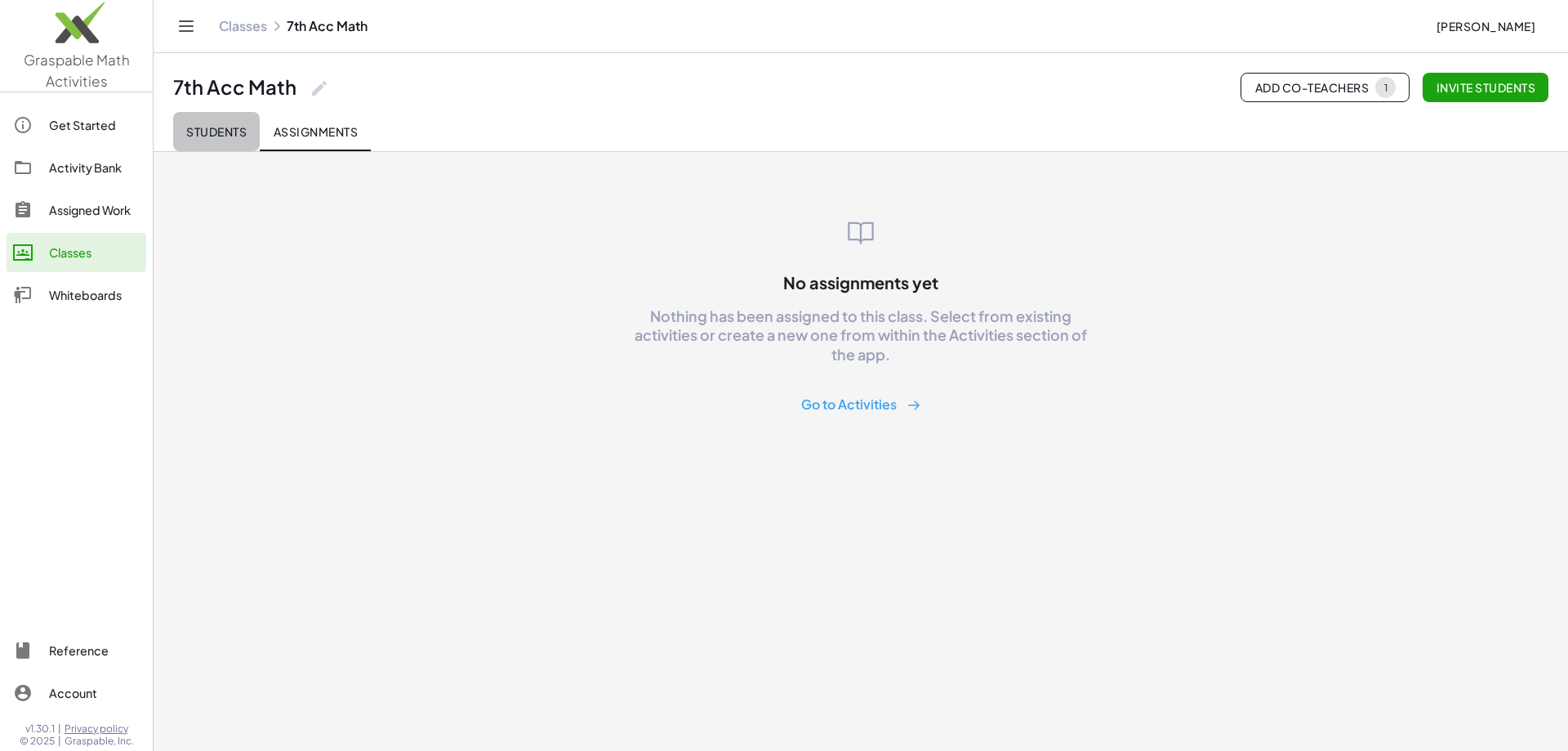
click at [220, 129] on span "Students" at bounding box center [216, 131] width 61 height 15
